Goal: Book appointment/travel/reservation

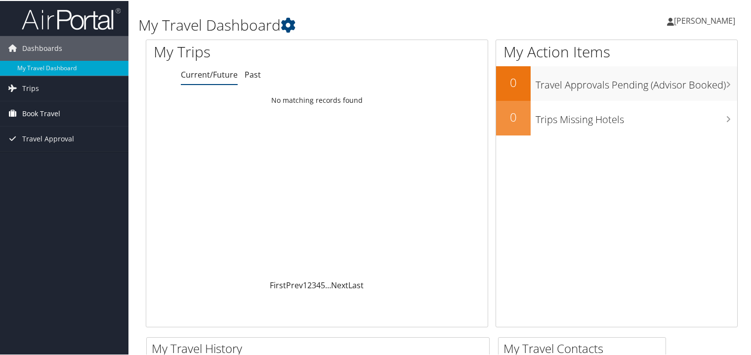
click at [41, 112] on span "Book Travel" at bounding box center [41, 112] width 38 height 25
click at [32, 88] on span "Trips" at bounding box center [30, 87] width 17 height 25
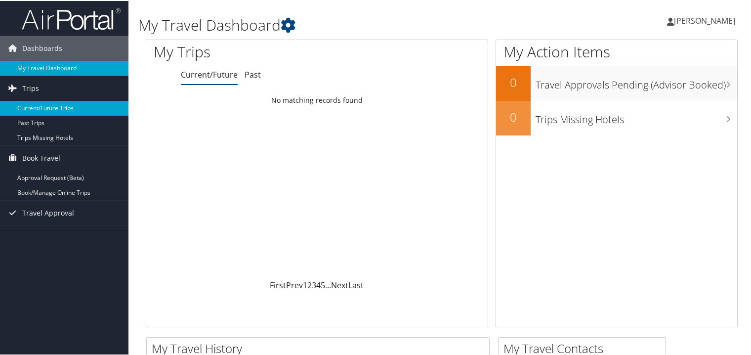
click at [38, 106] on link "Current/Future Trips" at bounding box center [64, 107] width 128 height 15
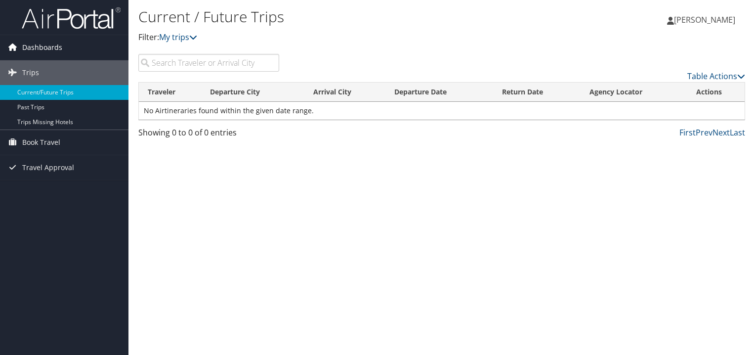
click at [42, 47] on span "Dashboards" at bounding box center [42, 47] width 40 height 25
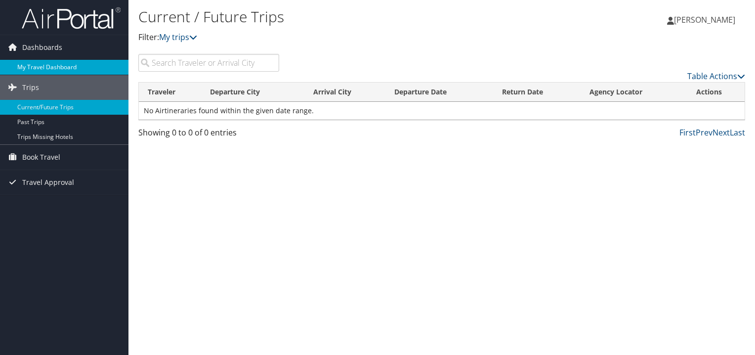
click at [39, 65] on link "My Travel Dashboard" at bounding box center [64, 67] width 128 height 15
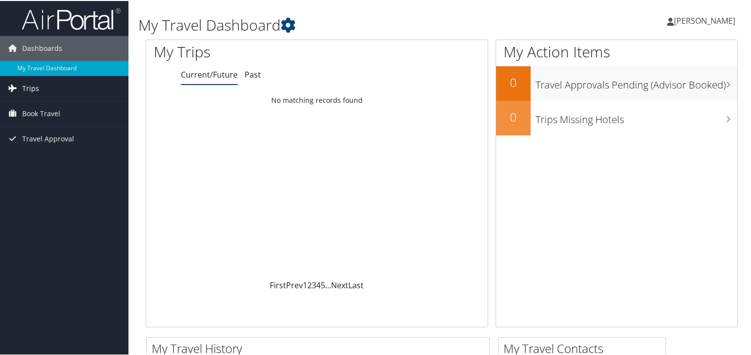
click at [32, 89] on span "Trips" at bounding box center [30, 87] width 17 height 25
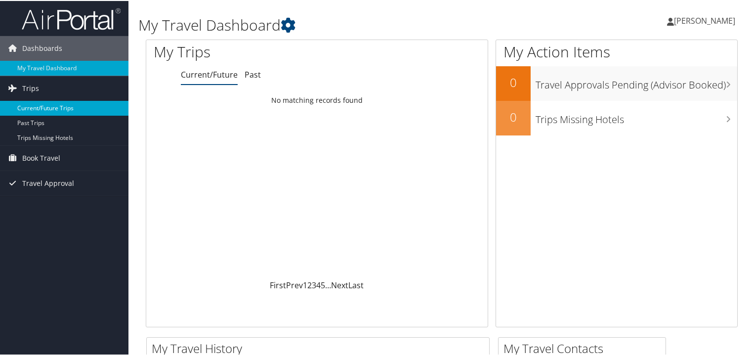
click at [35, 107] on link "Current/Future Trips" at bounding box center [64, 107] width 128 height 15
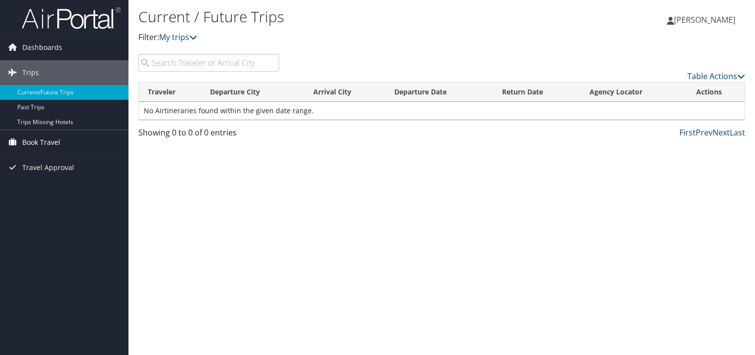
click at [37, 144] on span "Book Travel" at bounding box center [41, 142] width 38 height 25
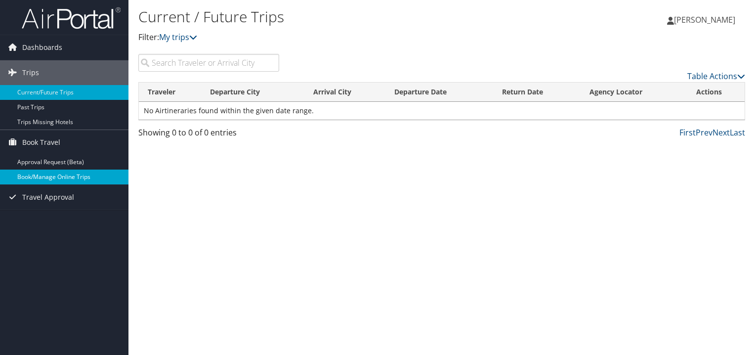
click at [53, 176] on link "Book/Manage Online Trips" at bounding box center [64, 177] width 128 height 15
click at [36, 47] on span "Dashboards" at bounding box center [42, 47] width 40 height 25
